Goal: Check status: Check status

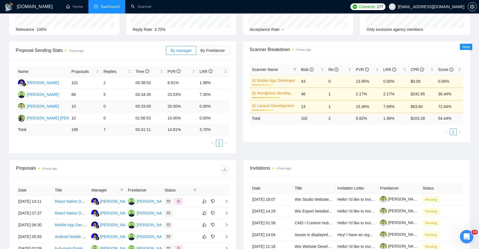
scroll to position [59, 0]
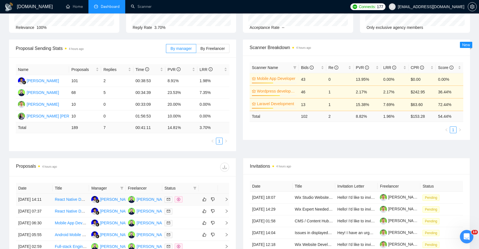
click at [225, 204] on td at bounding box center [223, 200] width 11 height 12
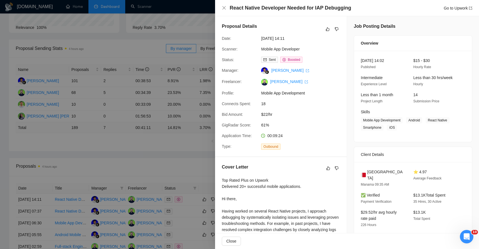
click at [117, 107] on div at bounding box center [239, 124] width 479 height 249
